Goal: Information Seeking & Learning: Learn about a topic

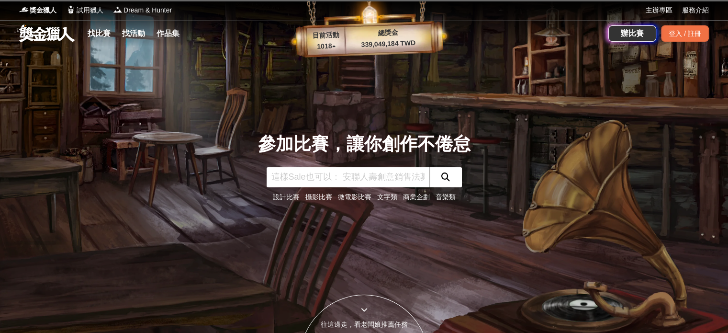
click at [276, 199] on link "設計比賽" at bounding box center [286, 197] width 27 height 8
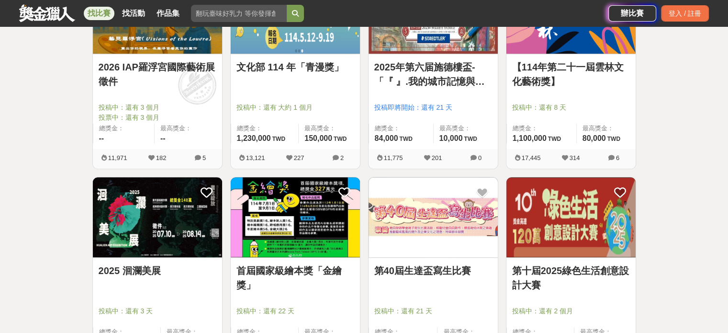
scroll to position [670, 0]
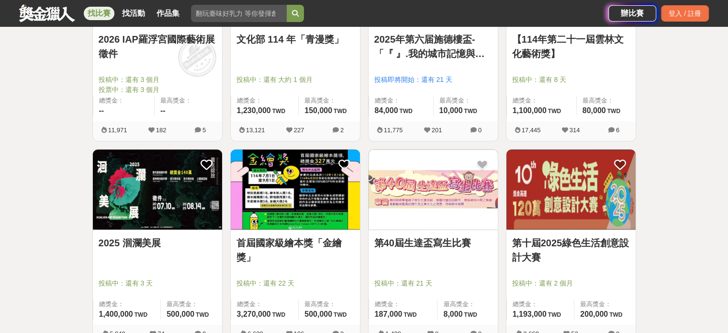
click at [294, 241] on link "首屆國家級繪本獎「金繪獎」" at bounding box center [295, 250] width 118 height 29
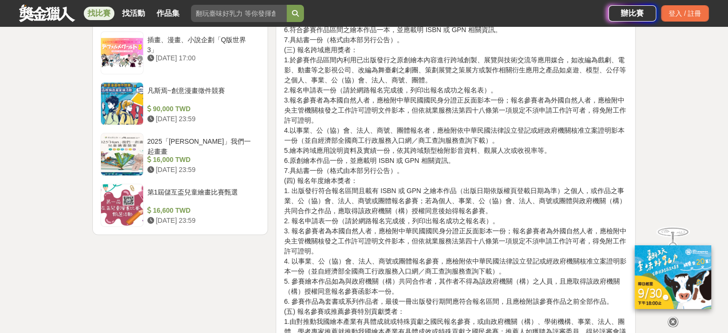
scroll to position [1197, 0]
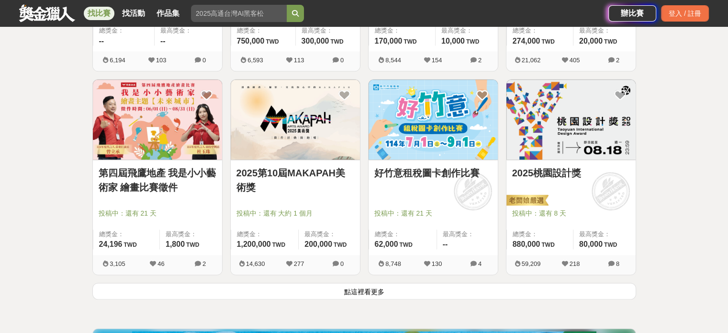
scroll to position [1149, 0]
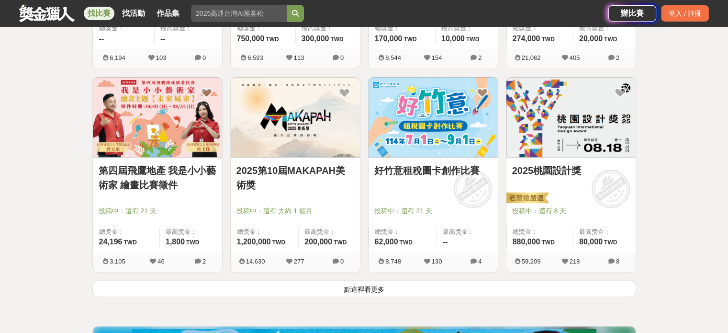
click at [381, 286] on button "點這裡看更多" at bounding box center [364, 288] width 544 height 17
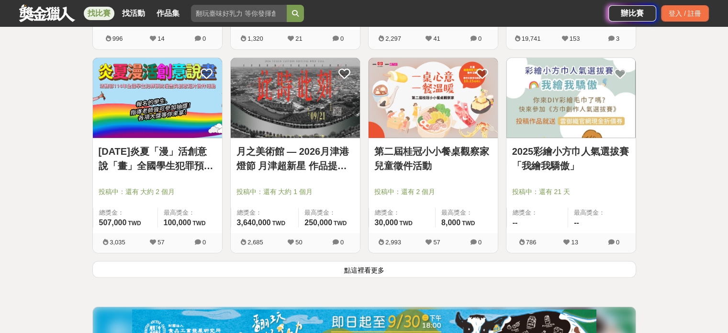
scroll to position [2393, 0]
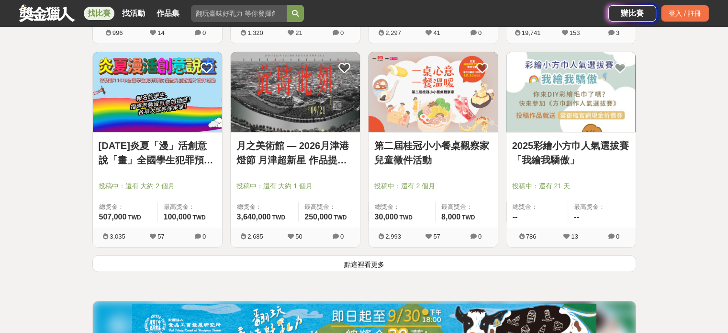
click at [366, 261] on button "點這裡看更多" at bounding box center [364, 263] width 544 height 17
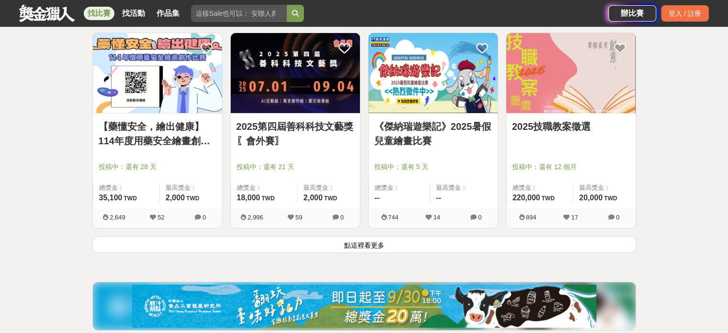
scroll to position [3638, 0]
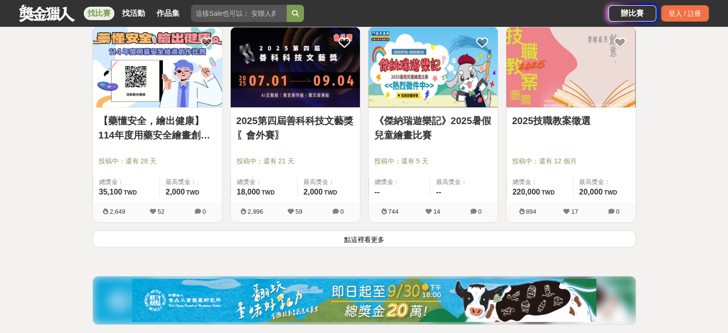
click at [404, 240] on button "點這裡看更多" at bounding box center [364, 238] width 544 height 17
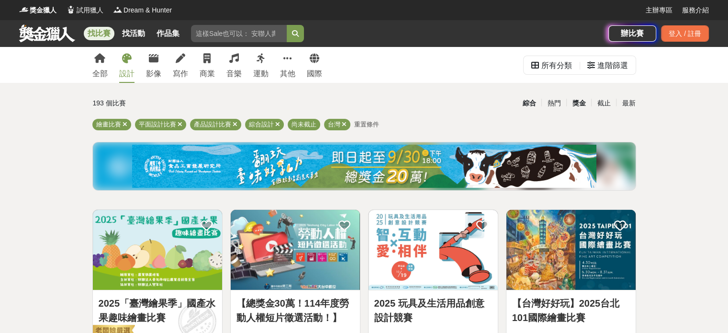
click at [581, 99] on div "獎金" at bounding box center [578, 103] width 25 height 17
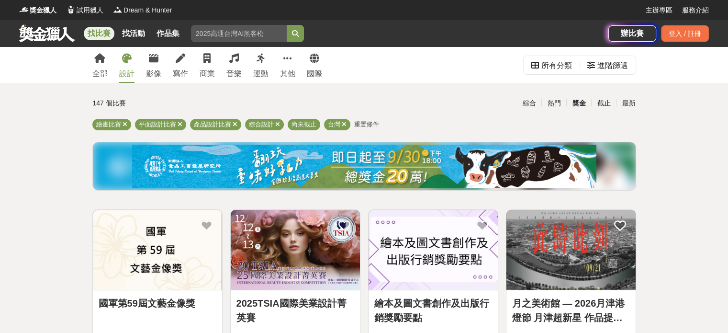
click at [162, 290] on link at bounding box center [157, 250] width 129 height 80
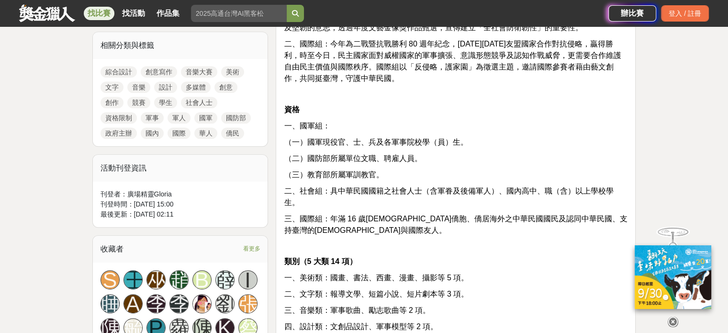
scroll to position [431, 0]
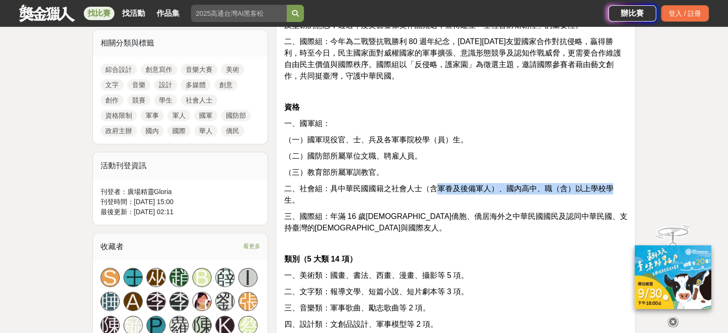
drag, startPoint x: 438, startPoint y: 186, endPoint x: 610, endPoint y: 193, distance: 172.5
click at [610, 193] on p "二、社會組：具中華民國國籍之社會人士（含軍眷及後備軍人）、國內高中、職（含）以上學校學生。" at bounding box center [456, 194] width 344 height 23
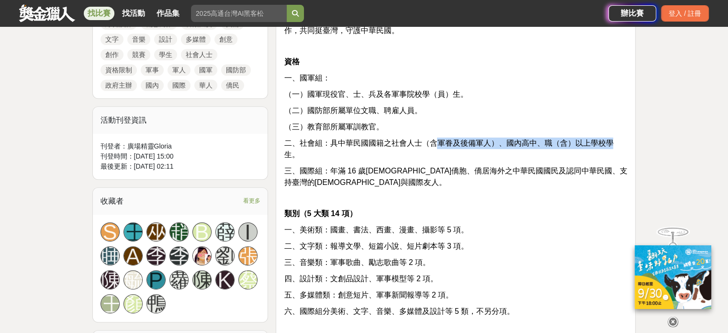
scroll to position [479, 0]
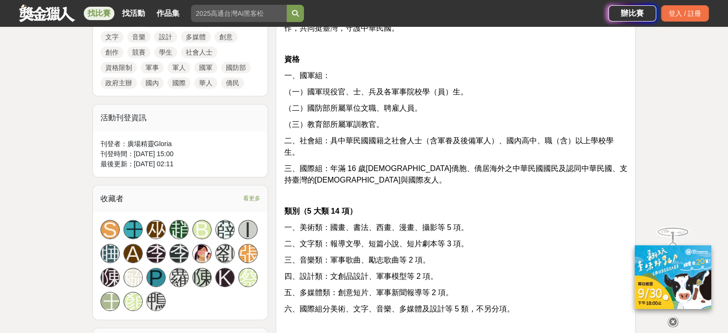
click at [525, 222] on p "一、美術類：國畫、書法、西畫、漫畫、攝影等 5 項。" at bounding box center [456, 227] width 344 height 11
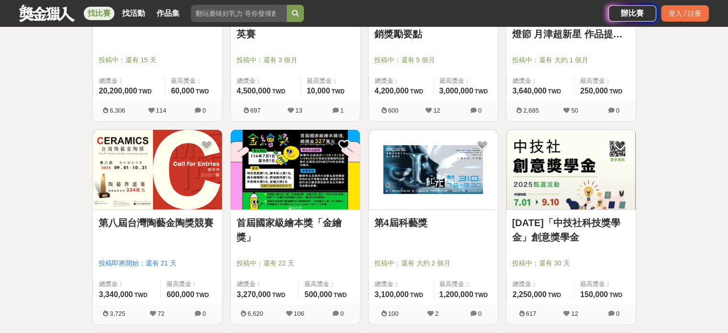
scroll to position [287, 0]
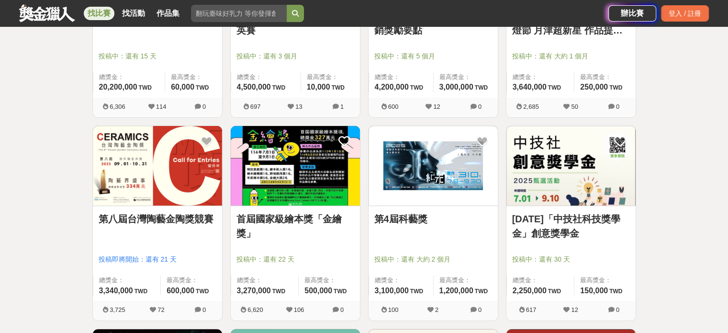
click at [324, 218] on link "首屆國家級繪本獎「金繪獎」" at bounding box center [295, 226] width 118 height 29
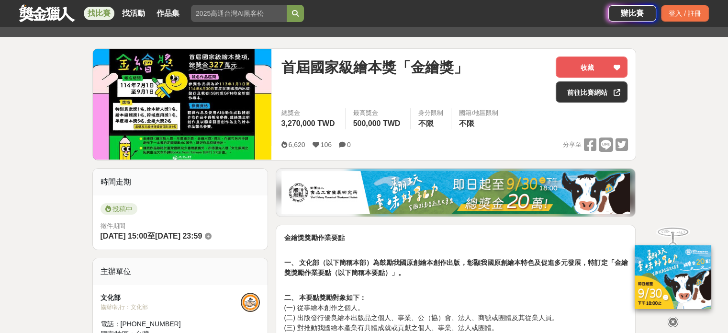
scroll to position [96, 0]
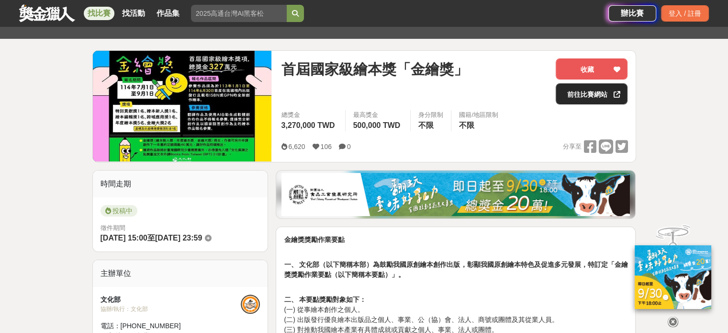
click at [602, 94] on link "前往比賽網站" at bounding box center [592, 93] width 72 height 21
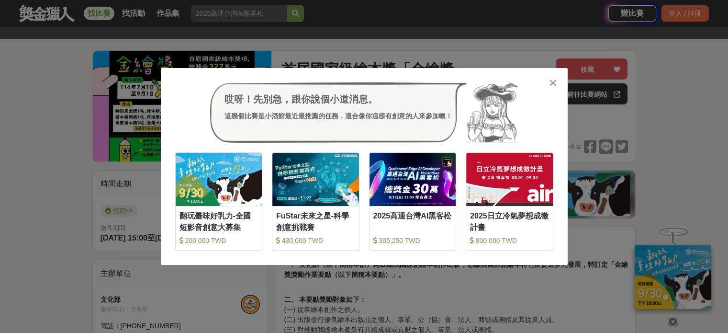
click at [552, 86] on icon at bounding box center [553, 83] width 7 height 10
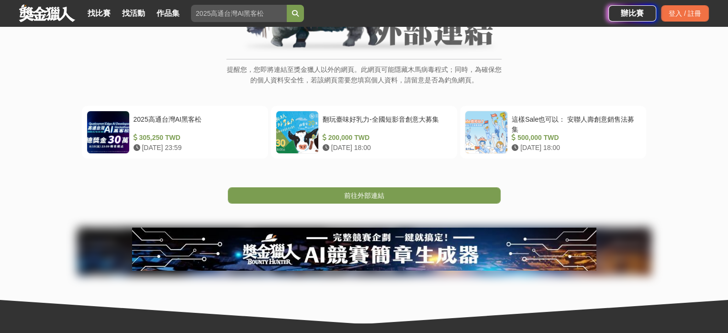
scroll to position [144, 0]
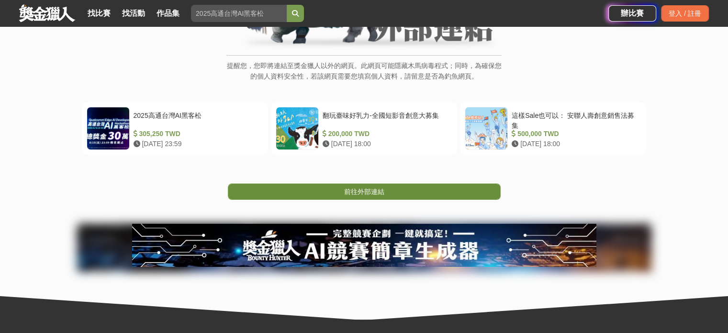
click at [453, 194] on link "前往外部連結" at bounding box center [364, 191] width 273 height 16
